Goal: Find specific page/section: Find specific page/section

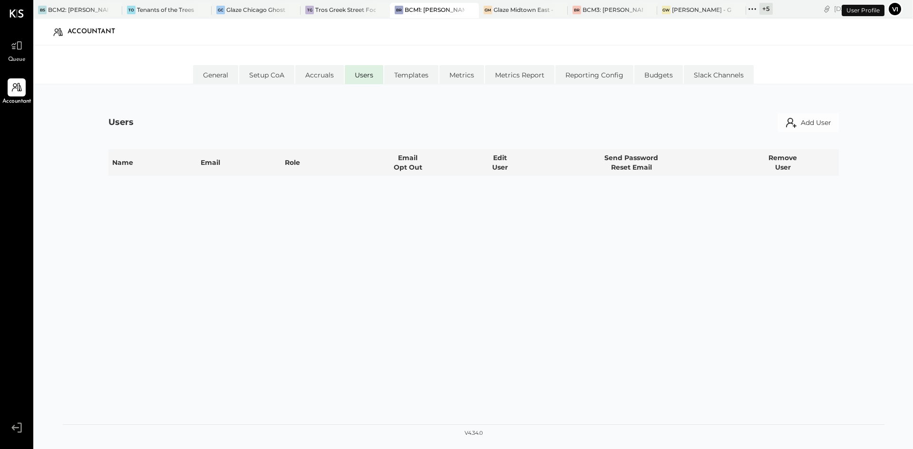
select select "**********"
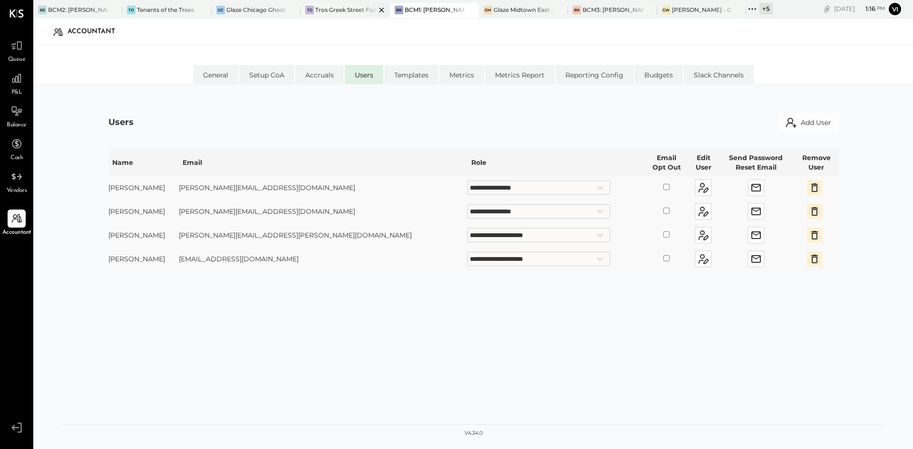
click at [353, 15] on div "TG Tros Greek Street Food - [GEOGRAPHIC_DATA]" at bounding box center [344, 10] width 89 height 15
